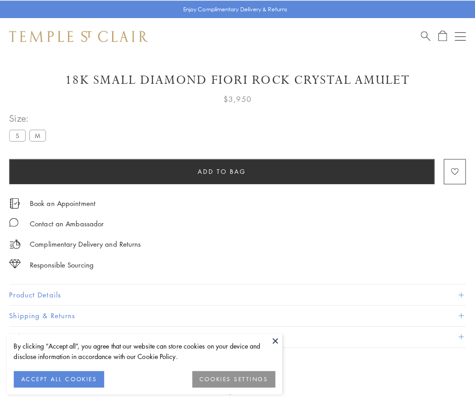
scroll to position [53, 0]
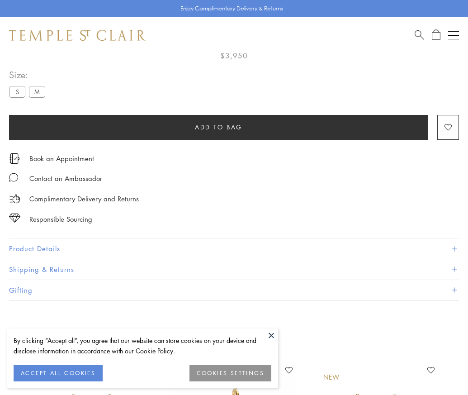
click at [218, 127] on span "Add to bag" at bounding box center [218, 127] width 47 height 10
